Goal: Transaction & Acquisition: Book appointment/travel/reservation

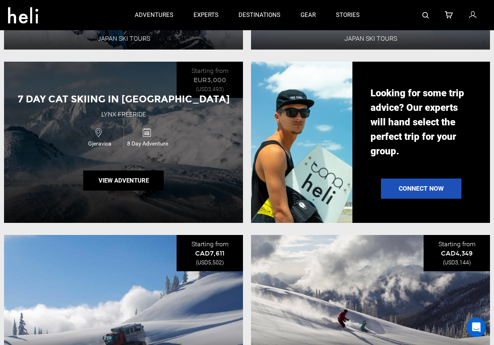
scroll to position [748, 0]
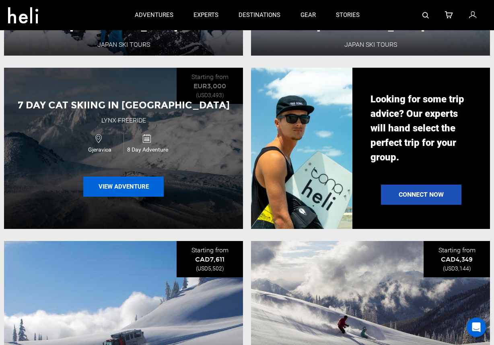
click at [124, 189] on button "View Adventure" at bounding box center [123, 186] width 81 height 20
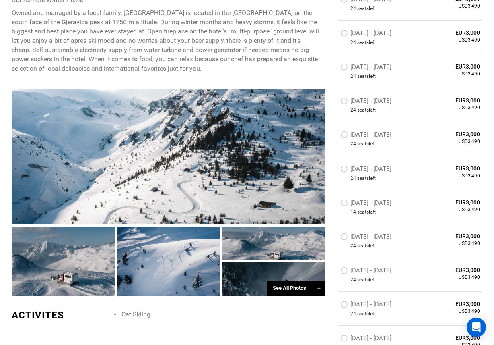
scroll to position [508, 0]
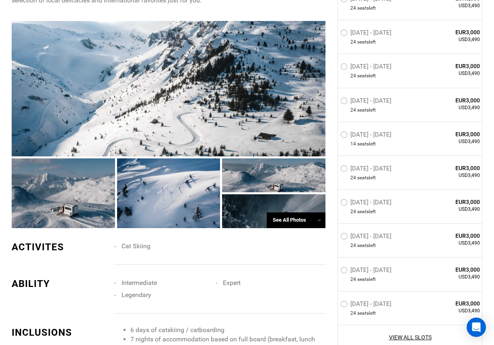
click at [59, 186] on div at bounding box center [63, 193] width 103 height 70
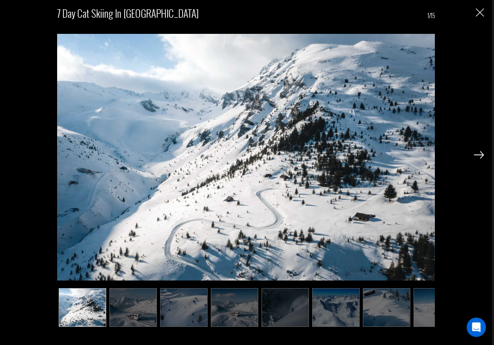
click at [480, 154] on img at bounding box center [479, 154] width 10 height 7
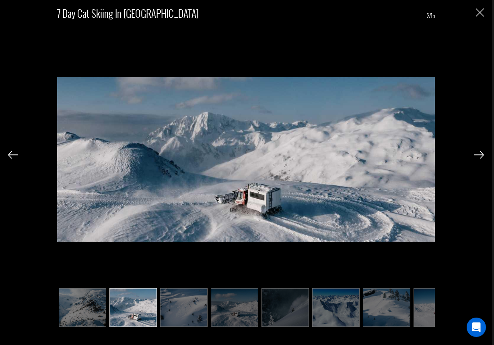
click at [481, 155] on img at bounding box center [479, 154] width 10 height 7
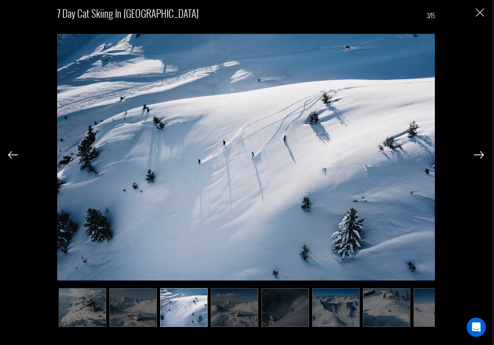
click at [481, 155] on img at bounding box center [479, 154] width 10 height 7
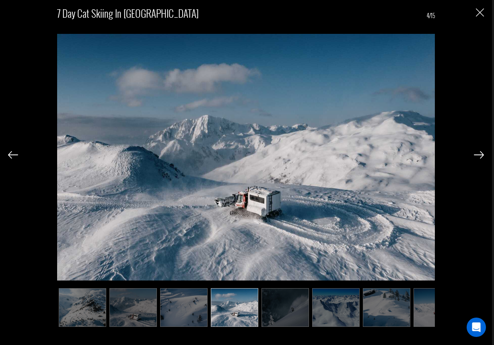
click at [481, 155] on img at bounding box center [479, 154] width 10 height 7
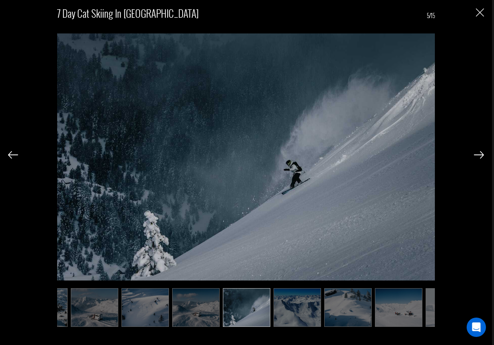
scroll to position [0, 40]
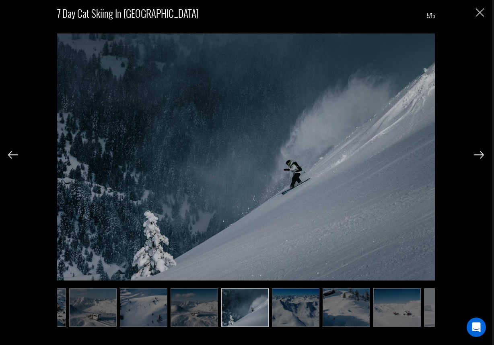
click at [481, 155] on img at bounding box center [479, 154] width 10 height 7
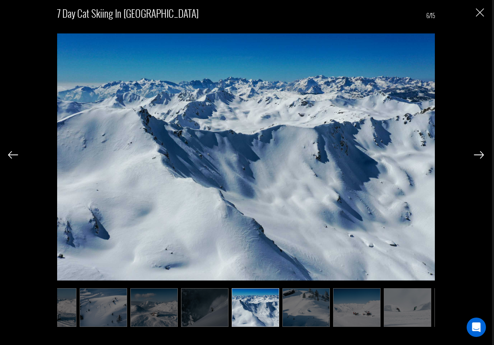
click at [481, 155] on img at bounding box center [479, 154] width 10 height 7
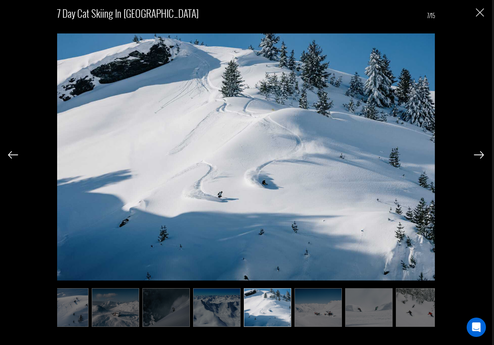
scroll to position [0, 121]
click at [481, 155] on img at bounding box center [479, 154] width 10 height 7
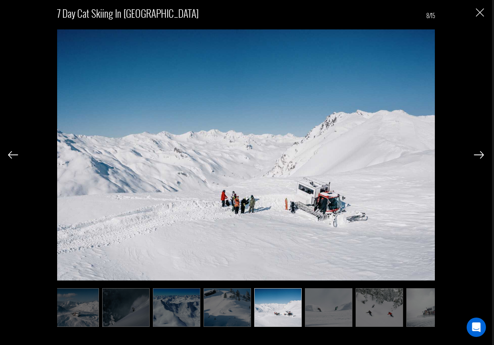
scroll to position [0, 161]
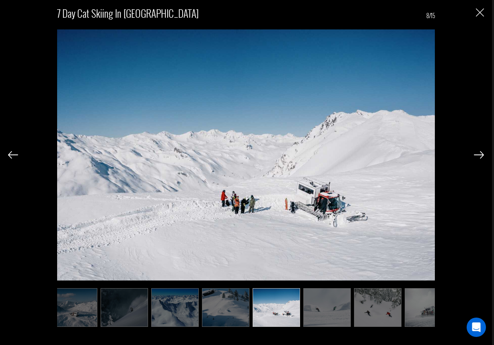
click at [481, 155] on img at bounding box center [479, 154] width 10 height 7
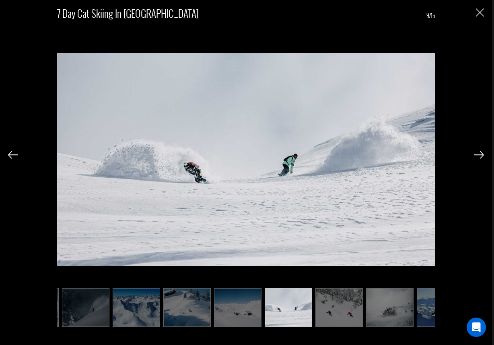
scroll to position [0, 201]
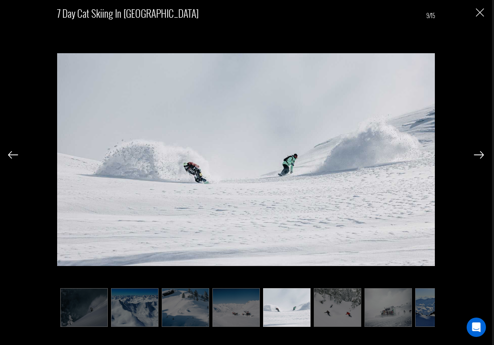
click at [481, 155] on img at bounding box center [479, 154] width 10 height 7
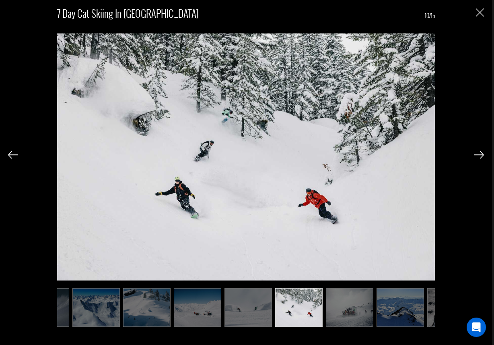
scroll to position [0, 242]
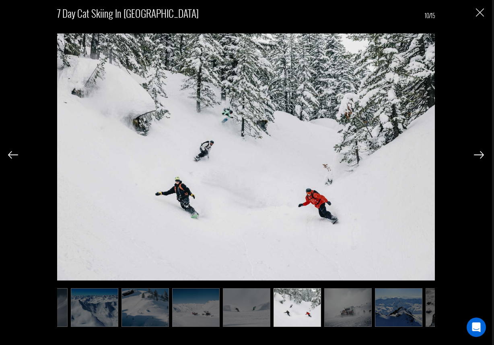
click at [481, 155] on img at bounding box center [479, 154] width 10 height 7
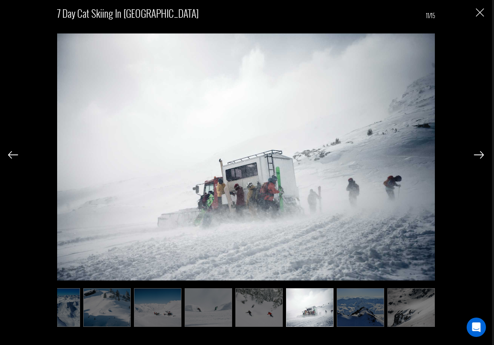
scroll to position [0, 282]
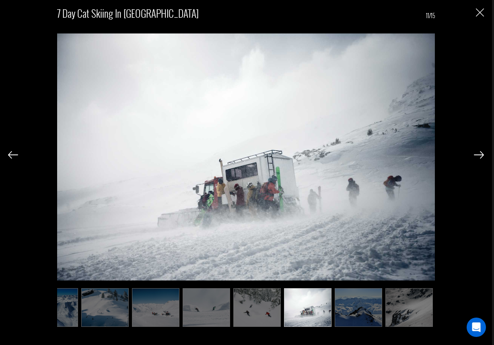
click at [14, 154] on img at bounding box center [13, 154] width 10 height 7
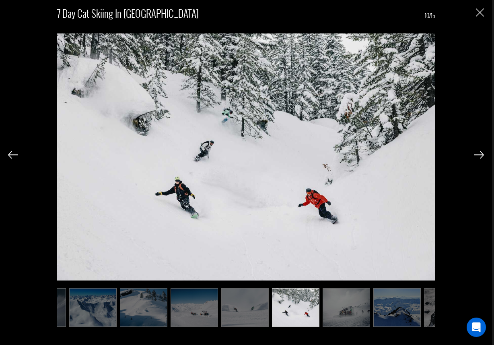
scroll to position [0, 242]
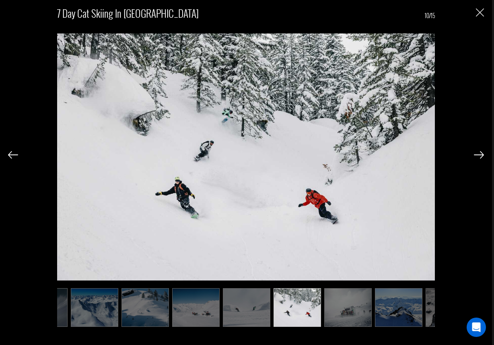
click at [480, 156] on img at bounding box center [479, 154] width 10 height 7
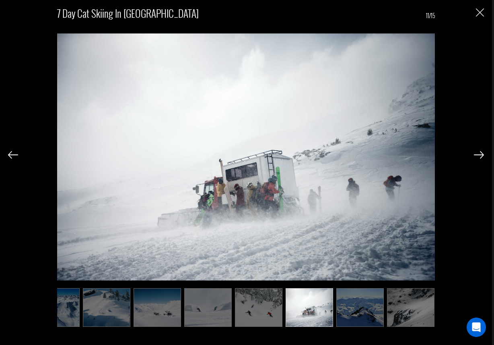
scroll to position [0, 282]
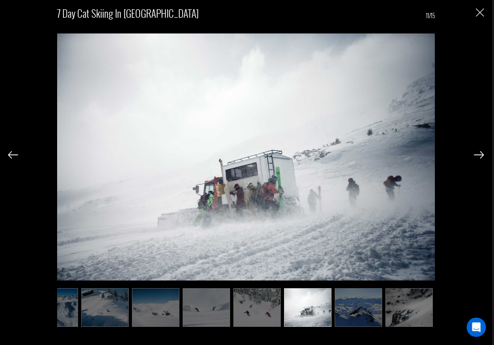
click at [480, 156] on img at bounding box center [479, 154] width 10 height 7
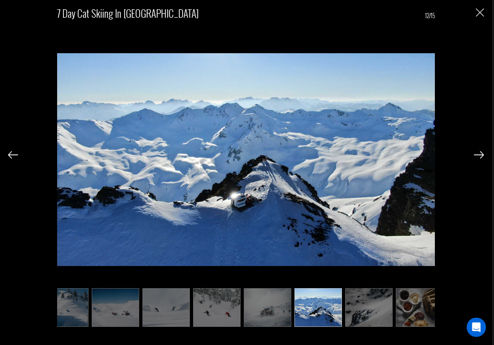
click at [480, 156] on img at bounding box center [479, 154] width 10 height 7
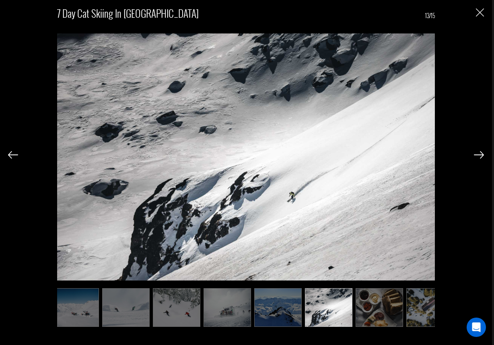
click at [480, 156] on img at bounding box center [479, 154] width 10 height 7
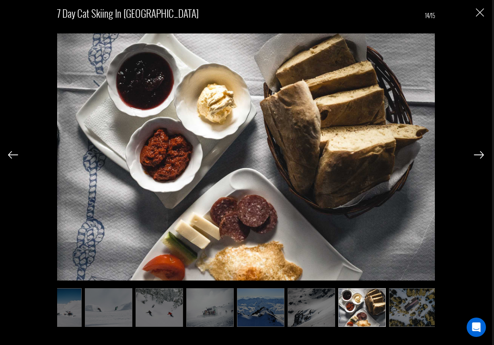
scroll to position [0, 383]
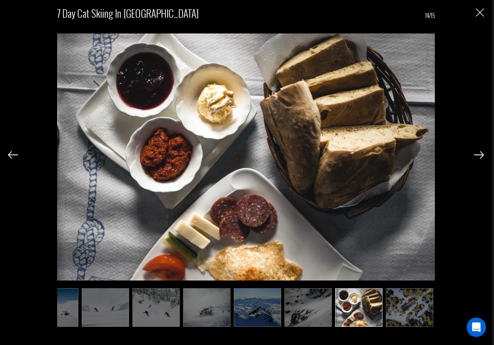
click at [480, 156] on img at bounding box center [479, 154] width 10 height 7
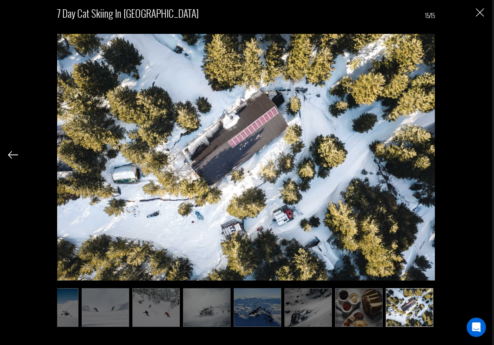
click at [12, 159] on div at bounding box center [13, 154] width 10 height 14
click at [10, 154] on img at bounding box center [13, 154] width 10 height 7
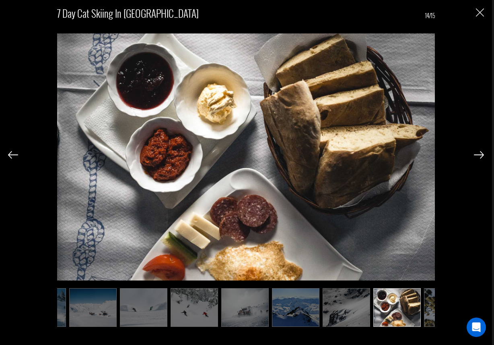
scroll to position [0, 343]
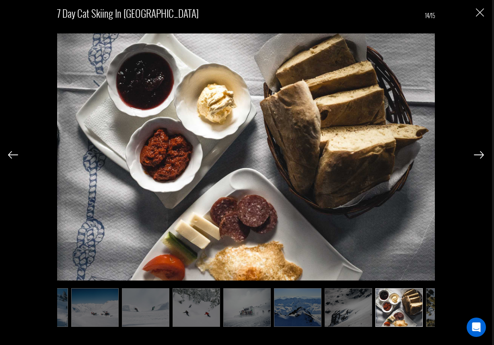
click at [478, 156] on img at bounding box center [479, 154] width 10 height 7
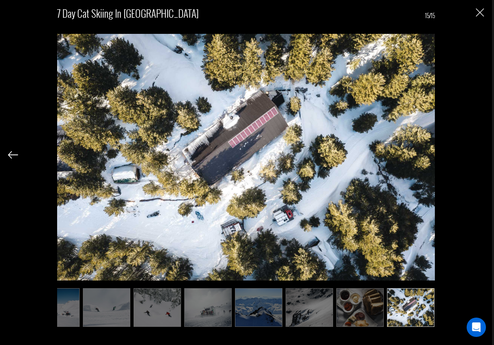
scroll to position [0, 383]
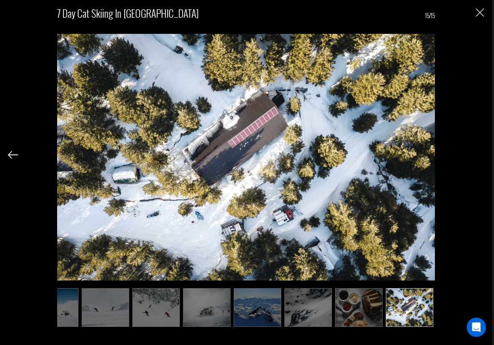
click at [478, 156] on div "7 Day Cat Skiing in [GEOGRAPHIC_DATA] 15/15" at bounding box center [246, 163] width 476 height 327
click at [485, 12] on div "7 Day Cat Skiing in [GEOGRAPHIC_DATA] 15/15" at bounding box center [246, 172] width 492 height 345
click at [481, 12] on img "Close" at bounding box center [480, 12] width 8 height 8
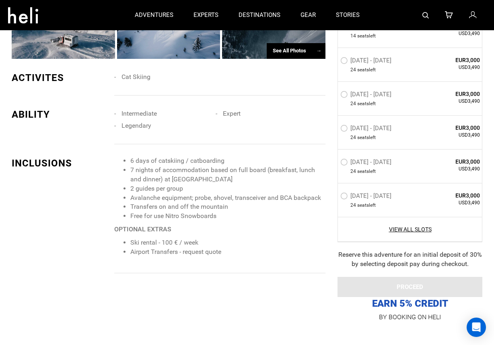
scroll to position [522, 0]
